Goal: Information Seeking & Learning: Learn about a topic

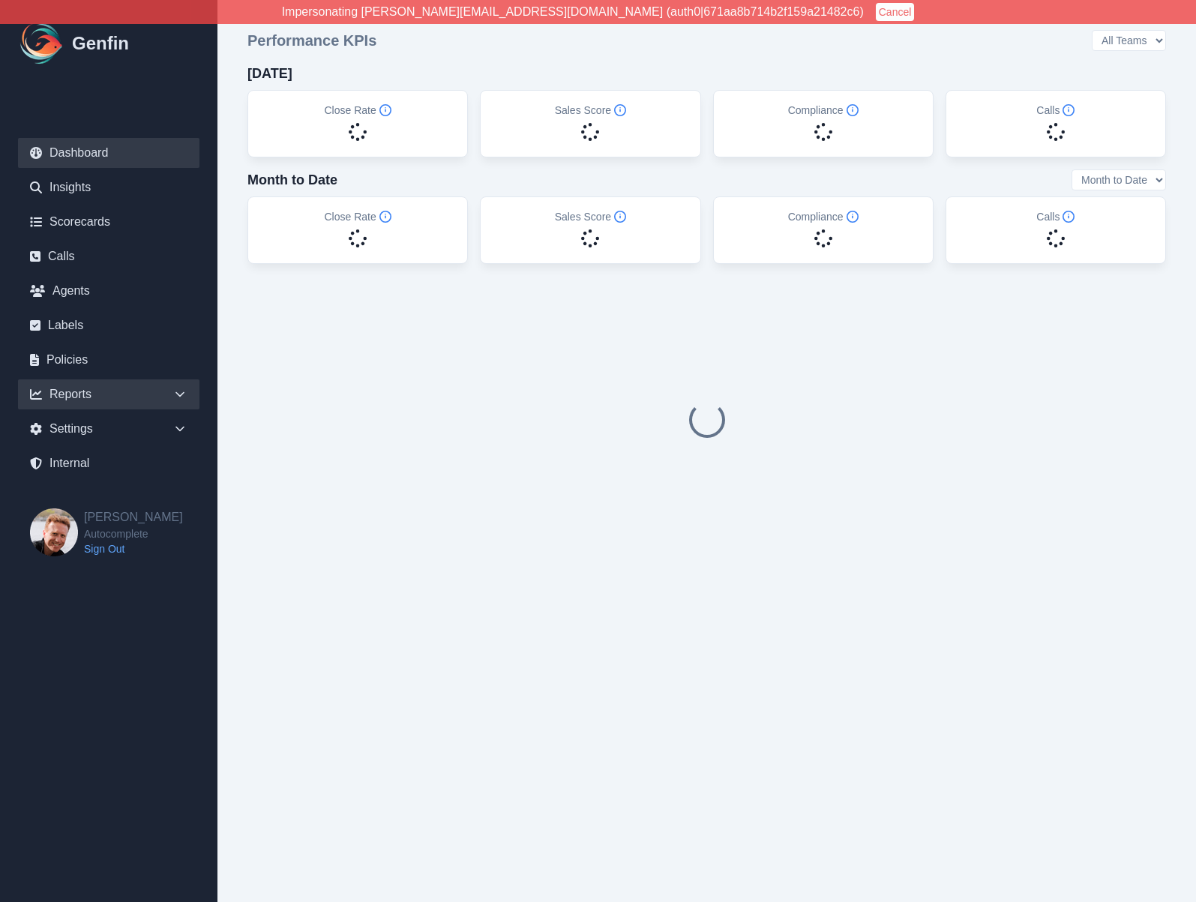
click at [116, 393] on div "Reports" at bounding box center [109, 395] width 182 height 30
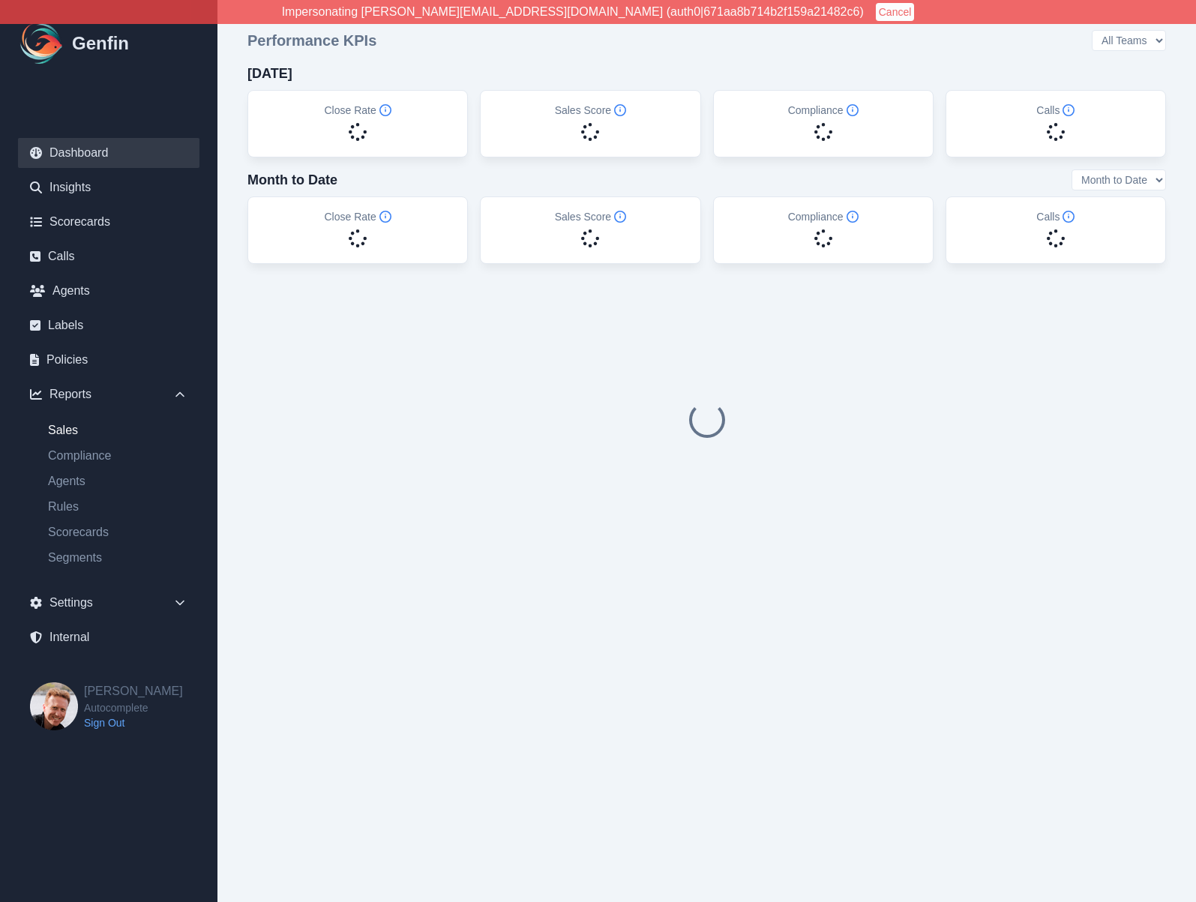
click at [71, 430] on link "Sales" at bounding box center [118, 431] width 164 height 18
click at [71, 455] on link "Compliance" at bounding box center [118, 456] width 164 height 18
click at [71, 483] on link "Agents" at bounding box center [118, 482] width 164 height 18
click at [72, 560] on link "Segments" at bounding box center [118, 558] width 164 height 18
click at [65, 294] on link "Agents" at bounding box center [109, 291] width 182 height 30
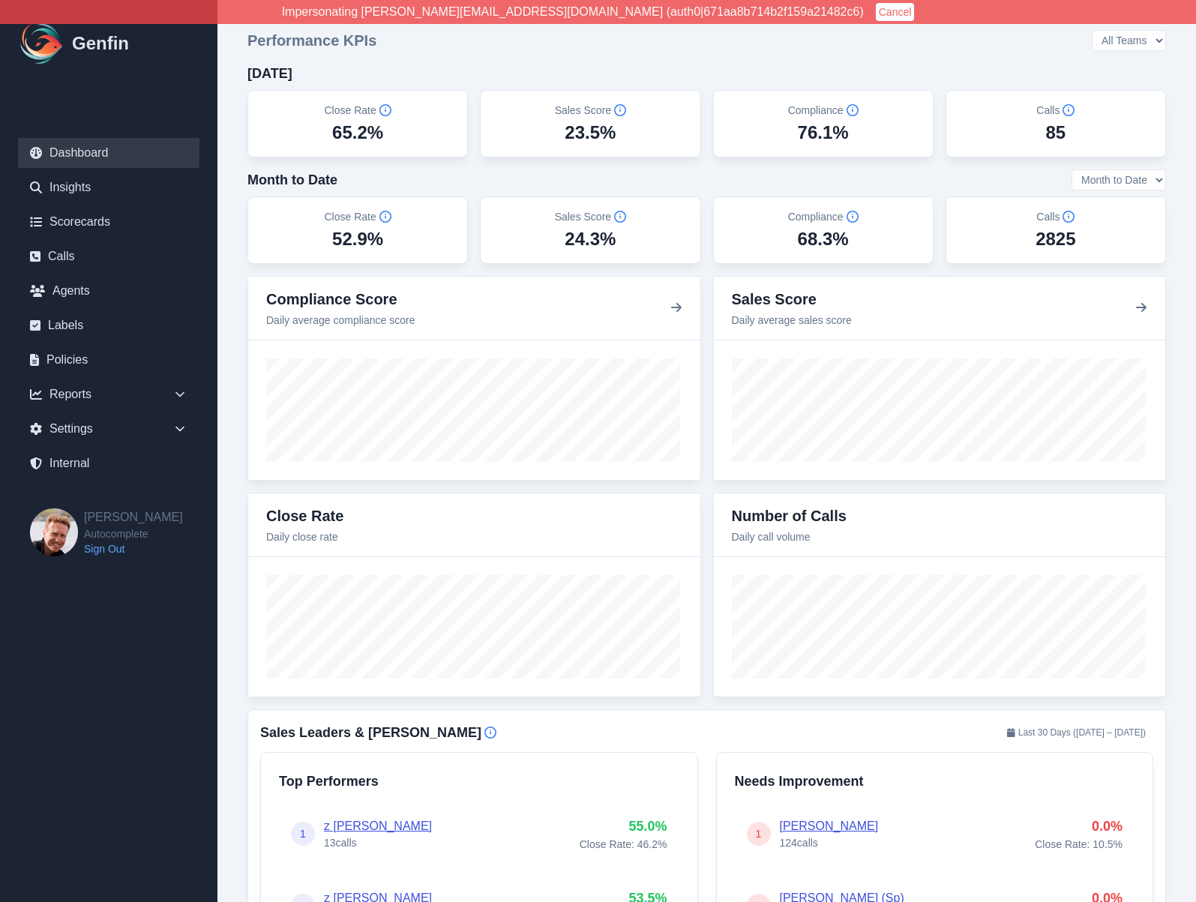
scroll to position [5, 0]
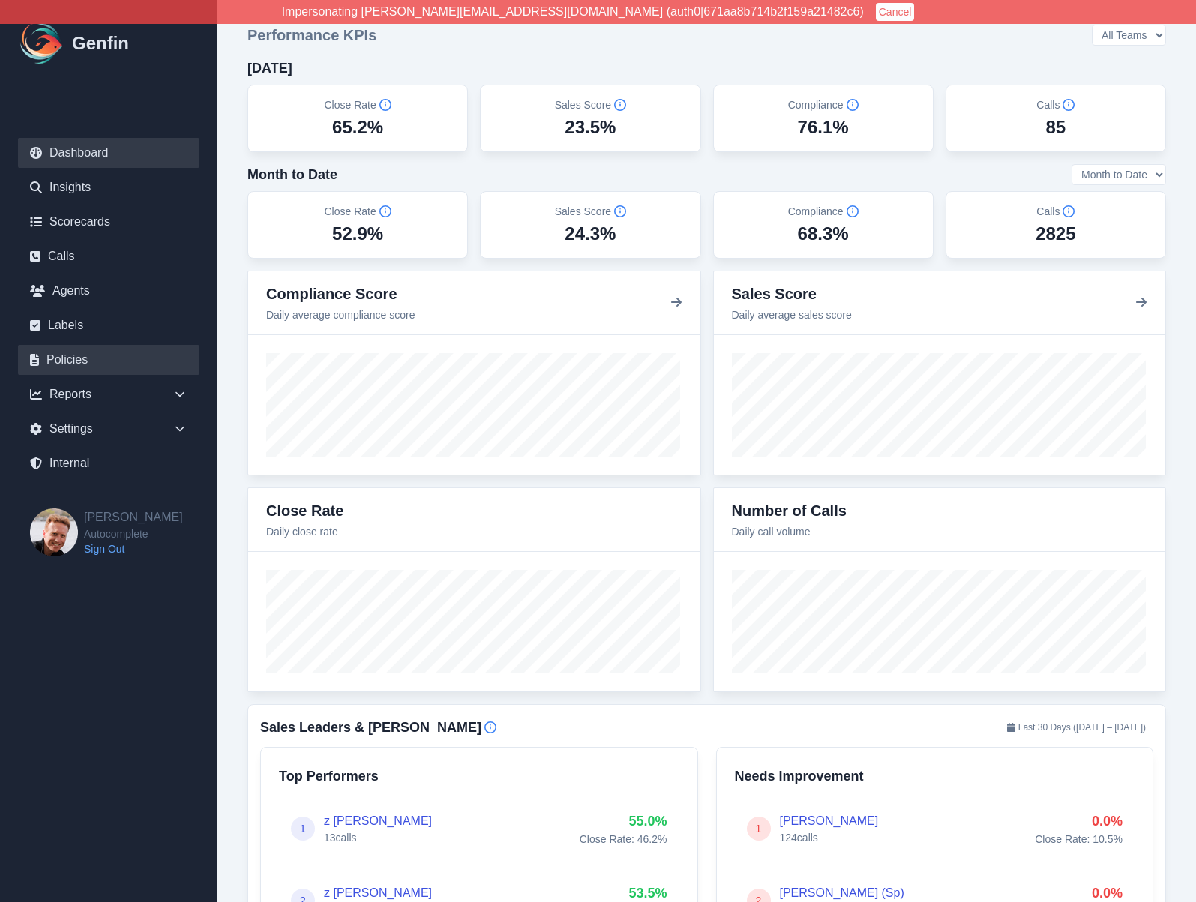
click at [72, 353] on link "Policies" at bounding box center [109, 360] width 182 height 30
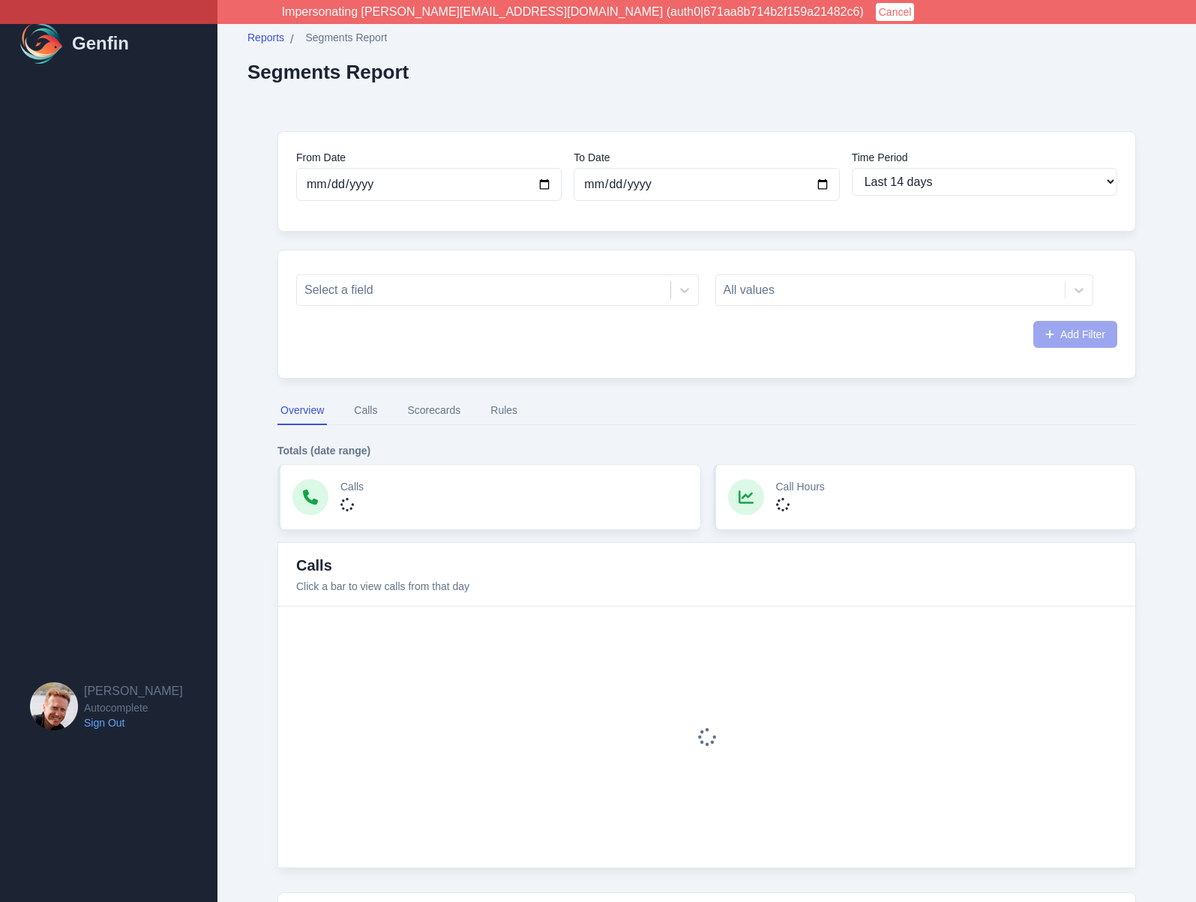
select select "14"
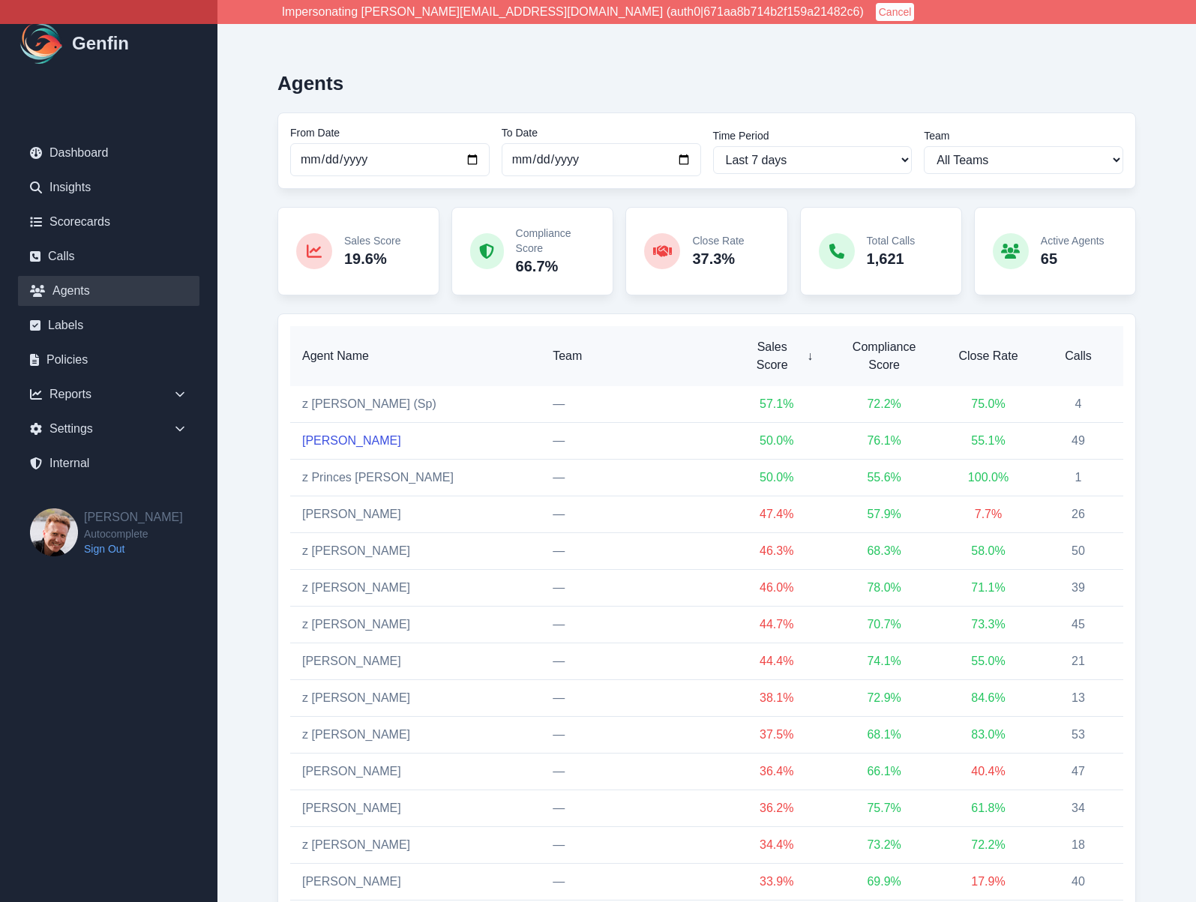
click at [344, 434] on link "[PERSON_NAME]" at bounding box center [351, 440] width 99 height 13
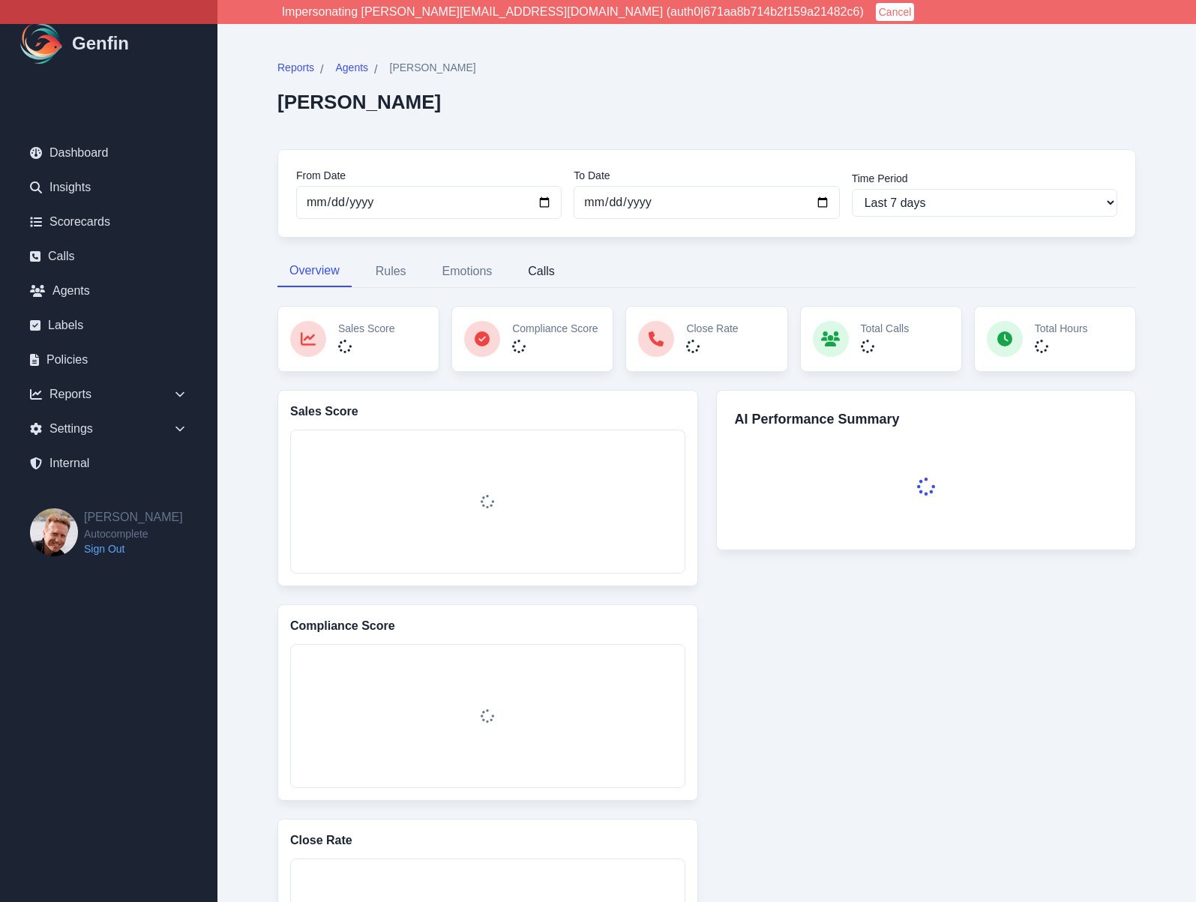
click at [532, 272] on button "Calls" at bounding box center [541, 272] width 51 height 32
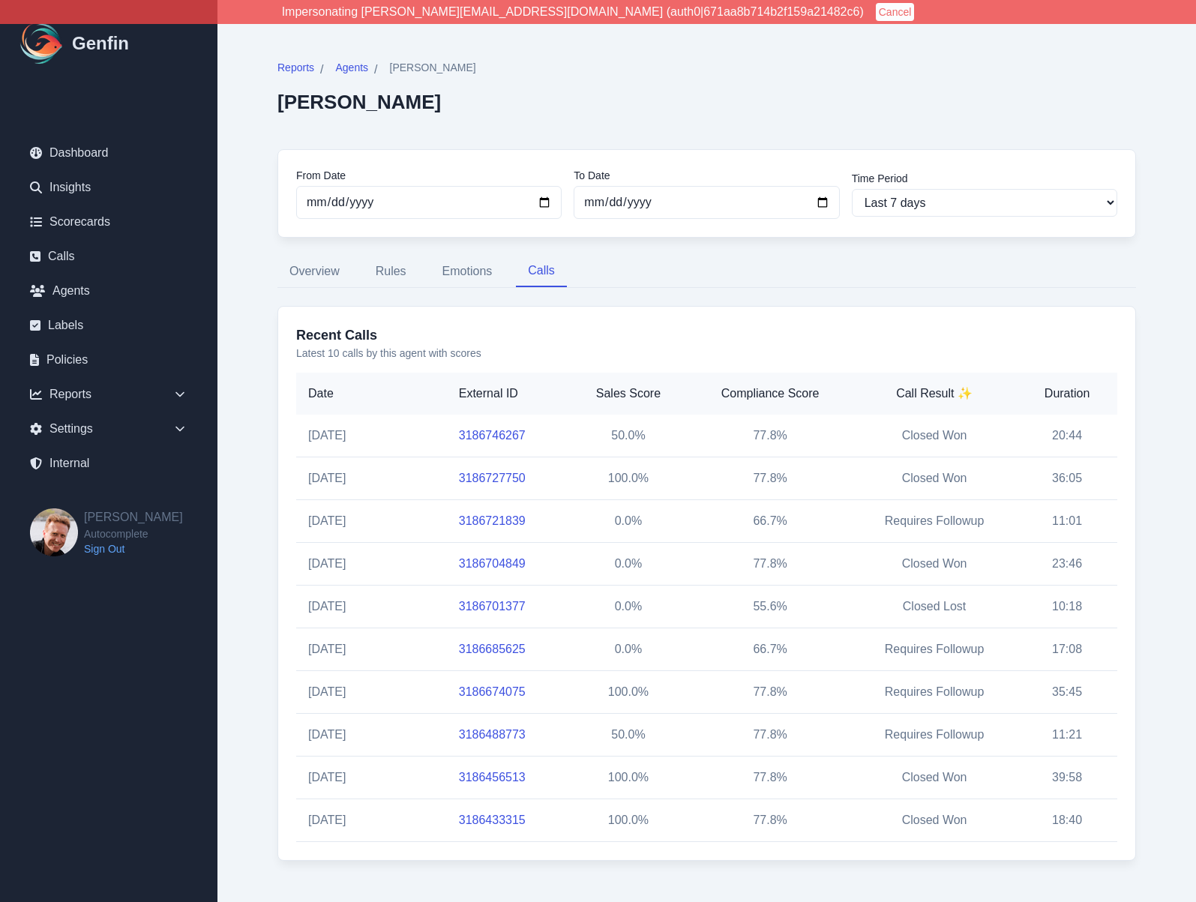
click at [485, 434] on link "3186746267" at bounding box center [492, 435] width 67 height 13
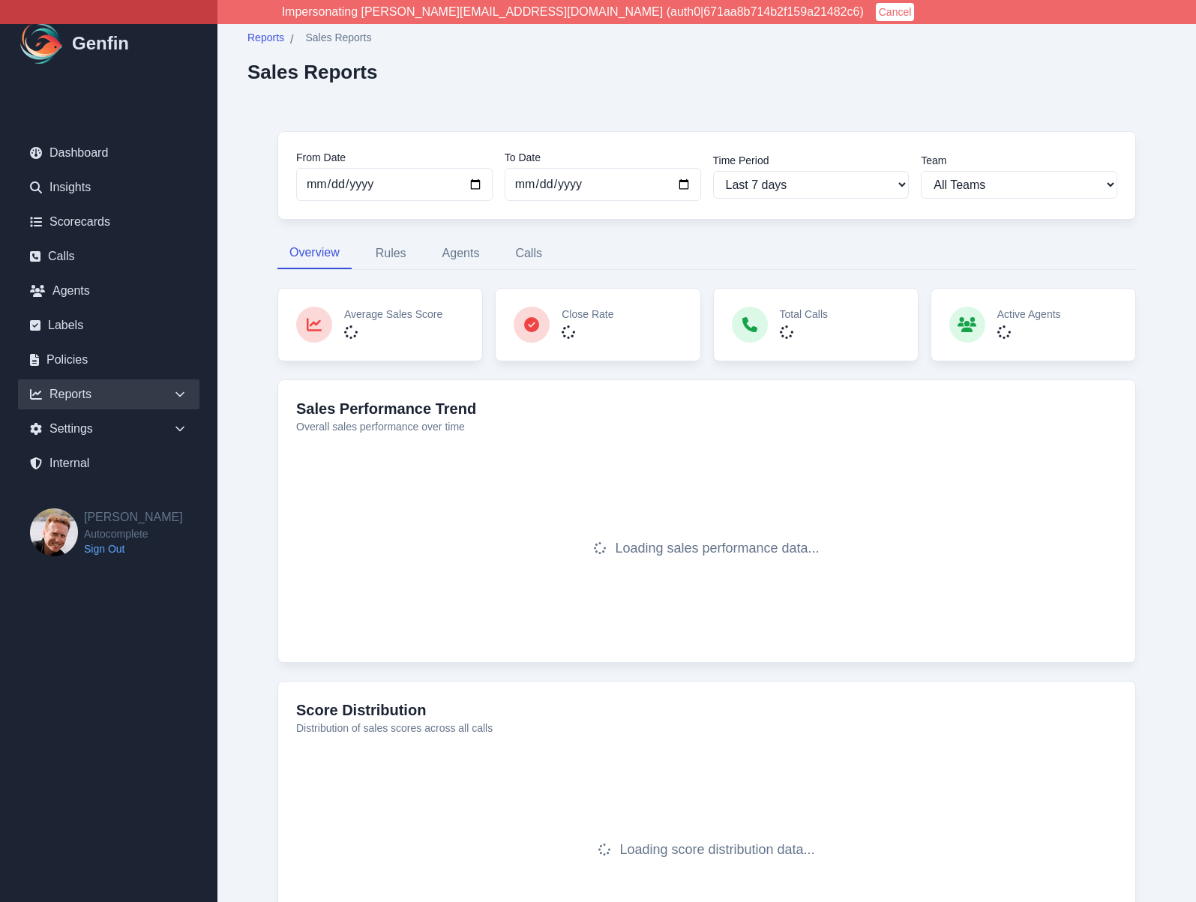
click at [259, 287] on div "From Date 2025-10-06 To Date 2025-10-13 Time Period Last 7 days Last 14 days La…" at bounding box center [707, 556] width 919 height 911
